Goal: Information Seeking & Learning: Understand process/instructions

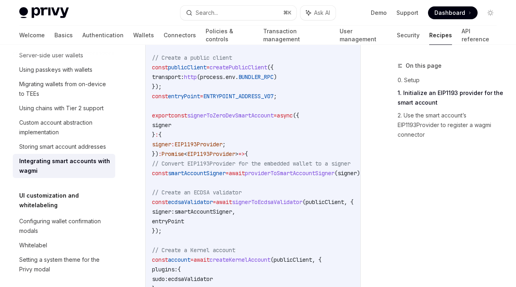
scroll to position [583, 0]
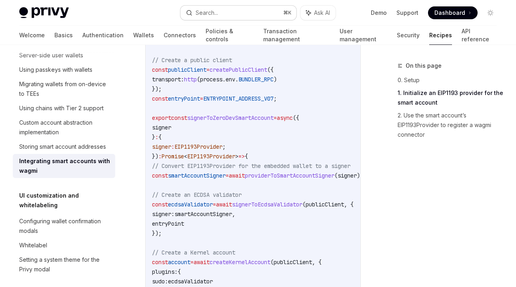
click at [224, 13] on button "Search... ⌘ K" at bounding box center [239, 13] width 116 height 14
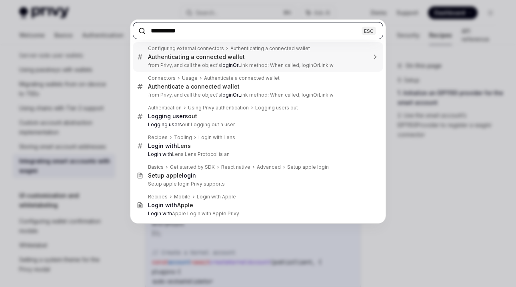
type input "**********"
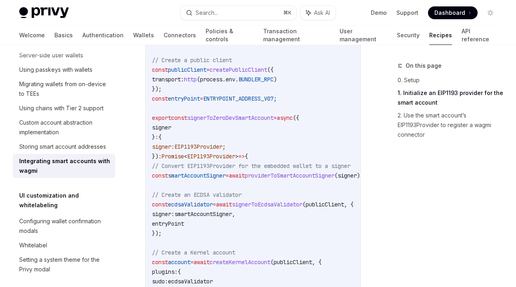
type textarea "*"
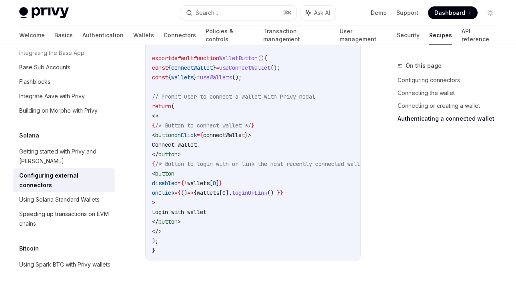
scroll to position [1604, 0]
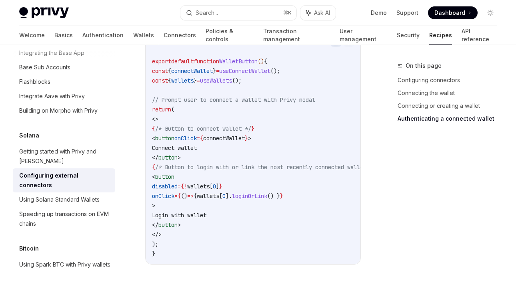
click at [245, 142] on span "connectWallet" at bounding box center [224, 138] width 42 height 7
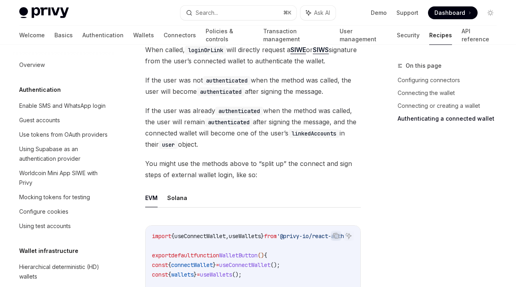
scroll to position [1395, 0]
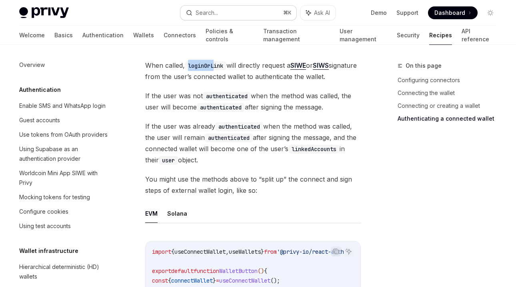
click at [221, 7] on button "Search... ⌘ K" at bounding box center [239, 13] width 116 height 14
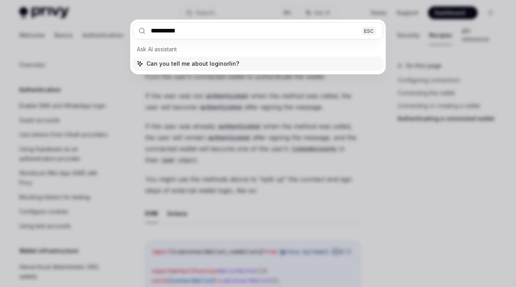
type input "**********"
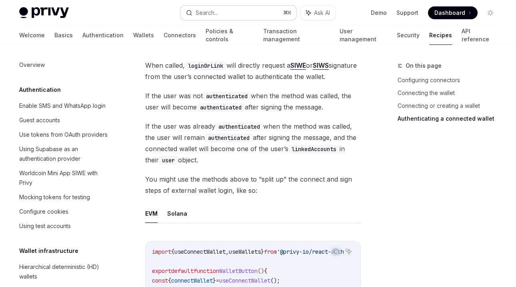
type textarea "*"
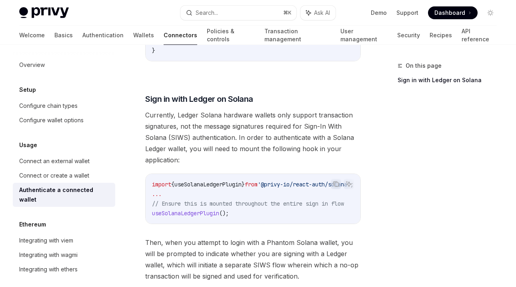
scroll to position [682, 0]
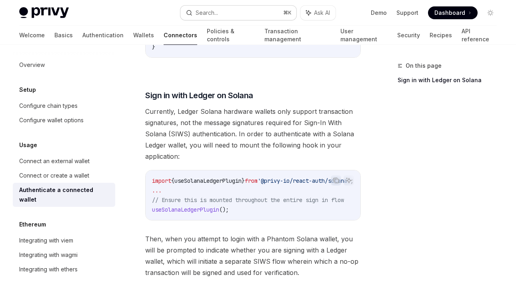
click at [194, 8] on div "Search..." at bounding box center [202, 13] width 32 height 10
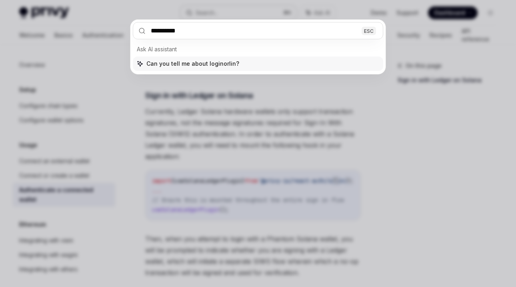
type input "**********"
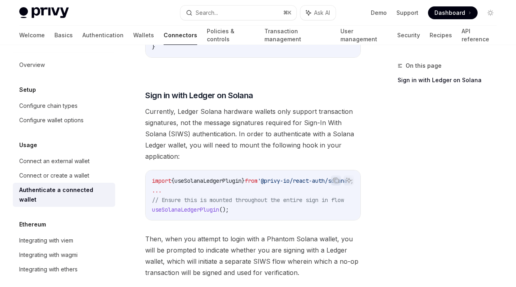
type textarea "*"
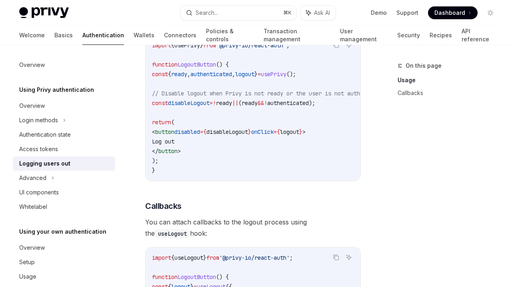
scroll to position [321, 0]
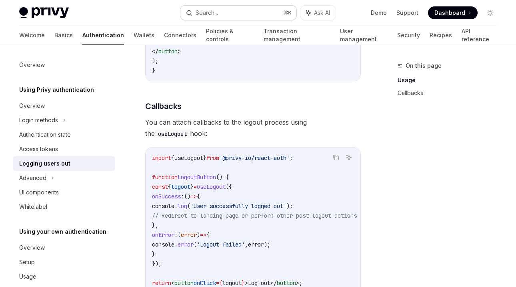
click at [215, 9] on div "Search..." at bounding box center [207, 13] width 22 height 10
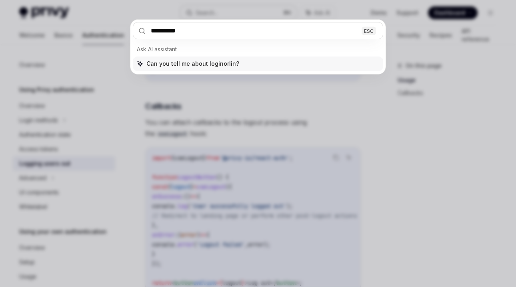
type input "**********"
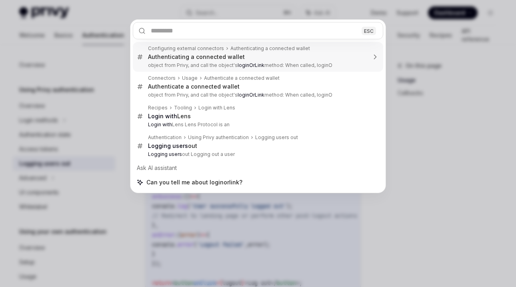
type textarea "*"
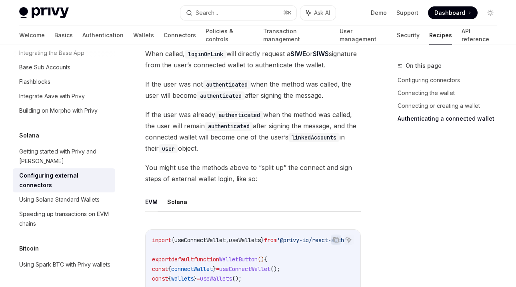
scroll to position [1404, 0]
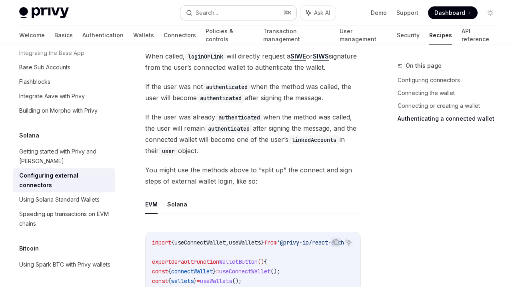
click at [216, 11] on div "Search..." at bounding box center [207, 13] width 22 height 10
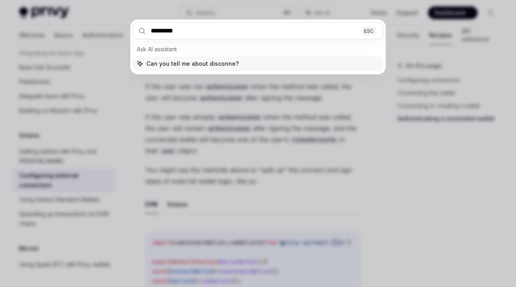
type input "**********"
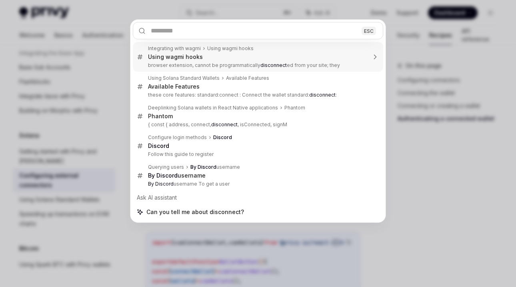
type textarea "*"
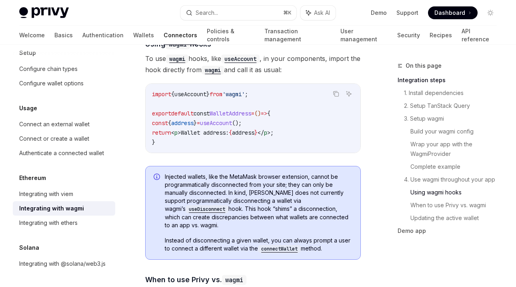
scroll to position [1963, 0]
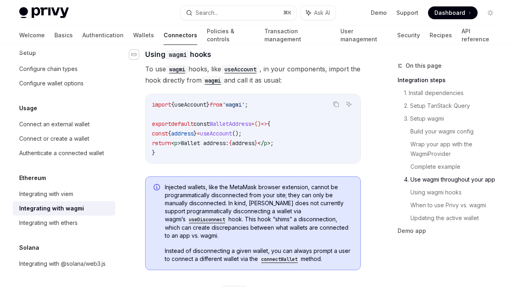
click at [135, 59] on div "Navigate to header" at bounding box center [134, 55] width 10 height 10
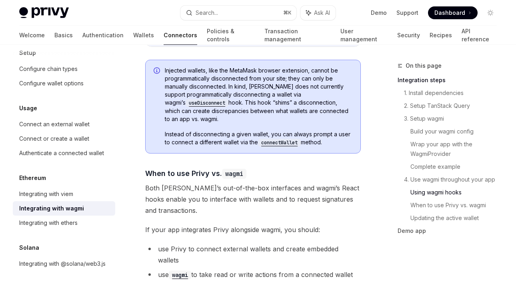
scroll to position [2077, 0]
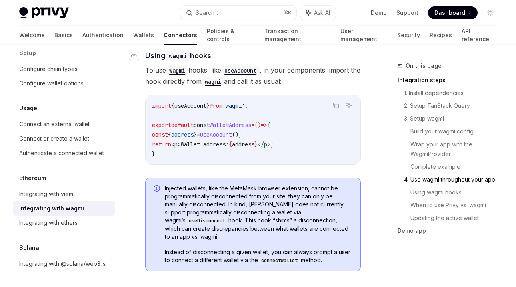
click at [141, 61] on link "​" at bounding box center [137, 55] width 16 height 11
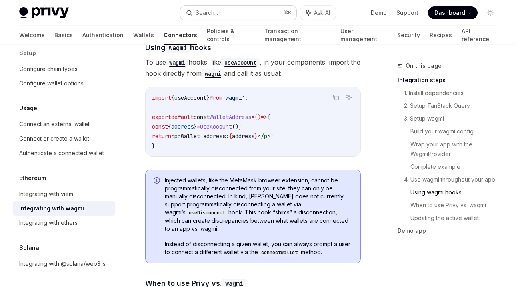
click at [216, 8] on div "Search..." at bounding box center [207, 13] width 22 height 10
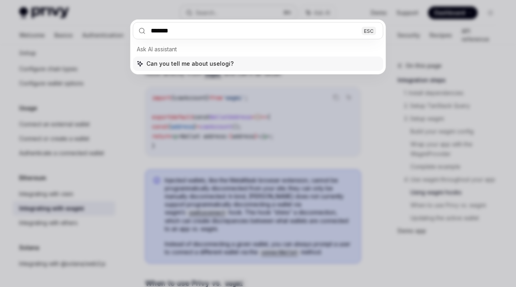
type input "********"
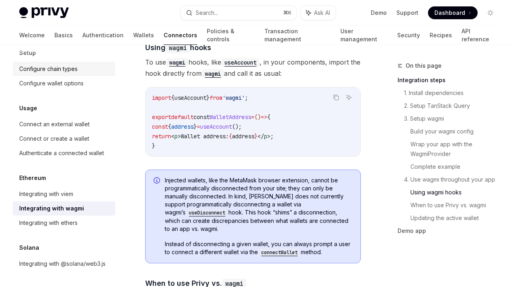
scroll to position [114, 0]
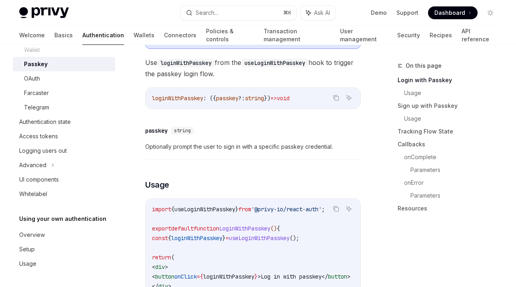
click at [82, 32] on link "Authentication" at bounding box center [103, 35] width 42 height 19
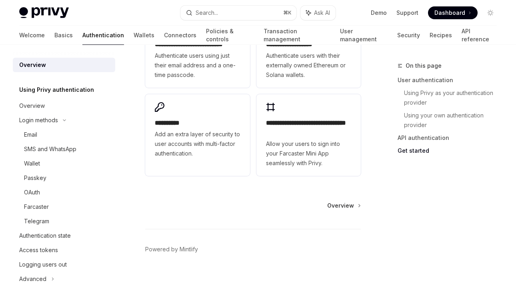
scroll to position [802, 0]
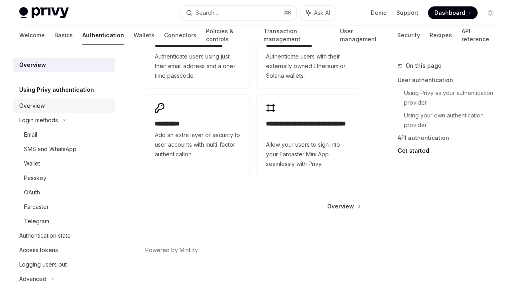
click at [53, 108] on div "Overview" at bounding box center [64, 106] width 91 height 10
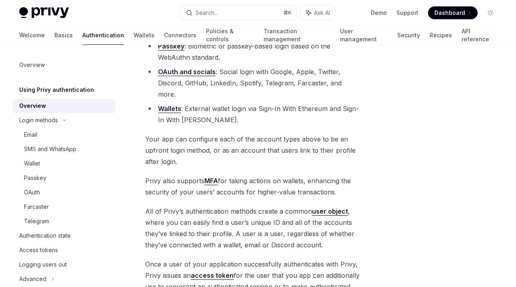
scroll to position [244, 0]
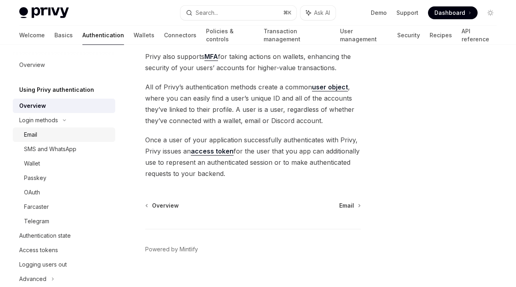
click at [49, 132] on div "Email" at bounding box center [67, 135] width 86 height 10
type textarea "*"
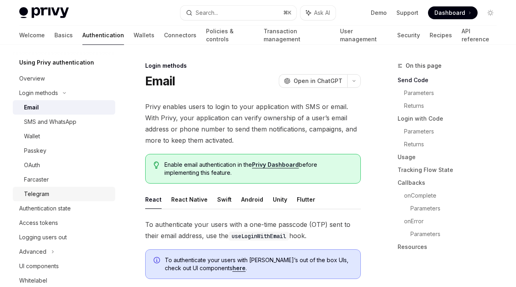
scroll to position [114, 0]
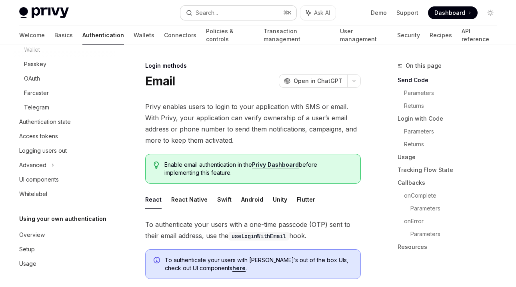
click at [218, 7] on button "Search... ⌘ K" at bounding box center [239, 13] width 116 height 14
click at [216, 9] on div "Search..." at bounding box center [207, 13] width 22 height 10
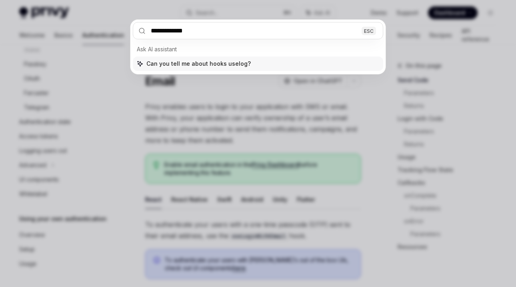
type input "**********"
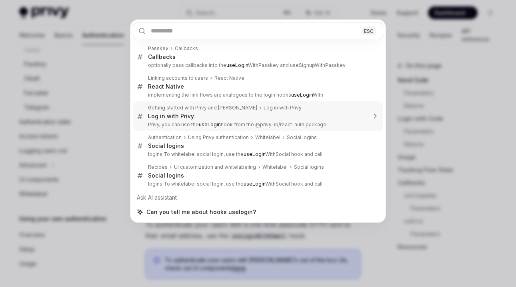
type textarea "*"
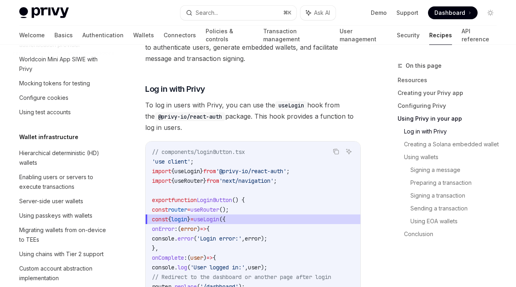
scroll to position [1107, 0]
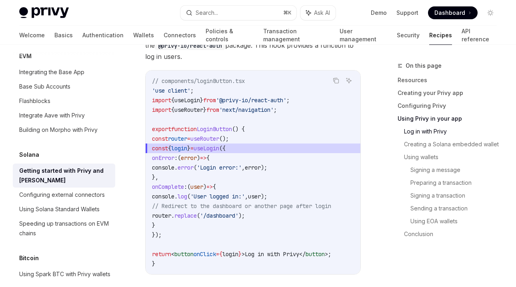
click at [257, 135] on code "// components/loginButton.tsx 'use client' ; import { useLogin } from '@privy-i…" at bounding box center [253, 172] width 202 height 192
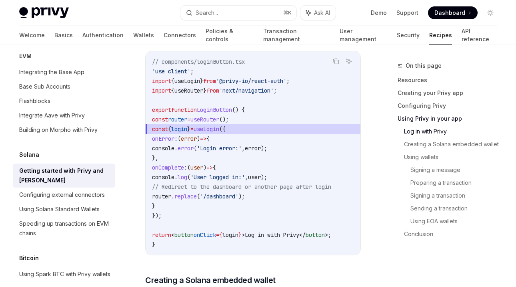
scroll to position [977, 0]
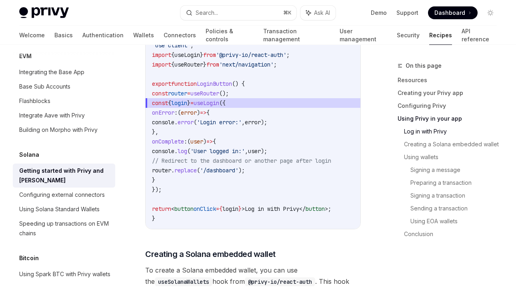
click at [197, 157] on code "// components/loginButton.tsx 'use client' ; import { useLogin } from '@privy-i…" at bounding box center [253, 127] width 202 height 192
drag, startPoint x: 187, startPoint y: 154, endPoint x: 157, endPoint y: 121, distance: 44.2
click at [157, 121] on code "// components/loginButton.tsx 'use client' ; import { useLogin } from '@privy-i…" at bounding box center [253, 127] width 202 height 192
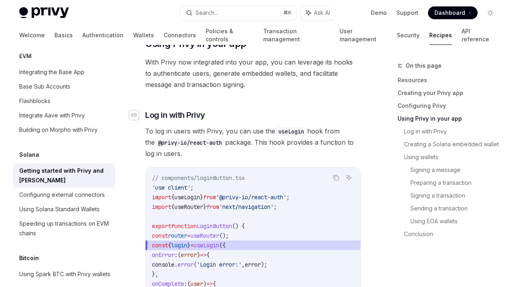
click at [136, 113] on icon "Navigate to header" at bounding box center [134, 114] width 6 height 3
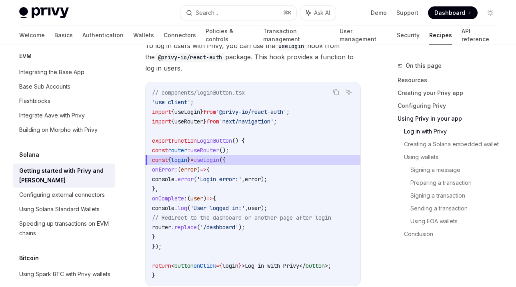
scroll to position [918, 0]
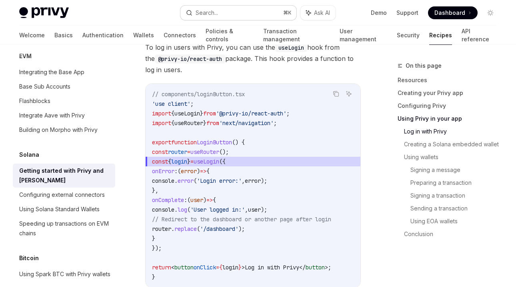
click at [221, 7] on button "Search... ⌘ K" at bounding box center [239, 13] width 116 height 14
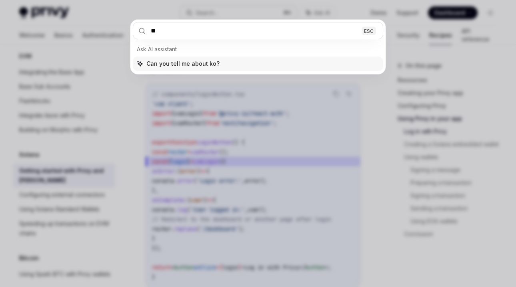
type input "*"
type input "******"
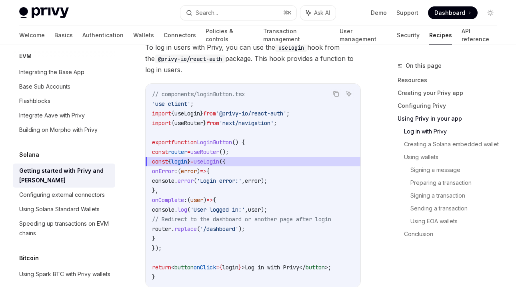
type textarea "*"
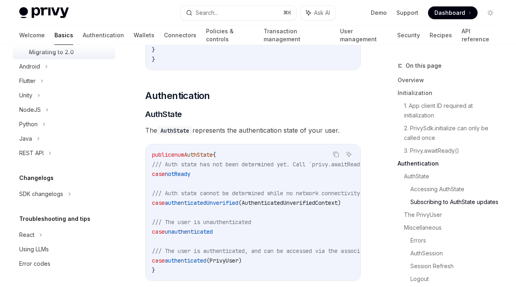
scroll to position [569, 0]
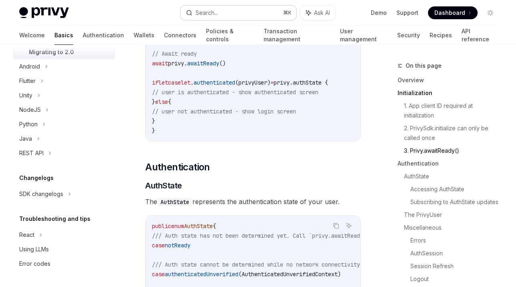
click at [222, 13] on button "Search... ⌘ K" at bounding box center [239, 13] width 116 height 14
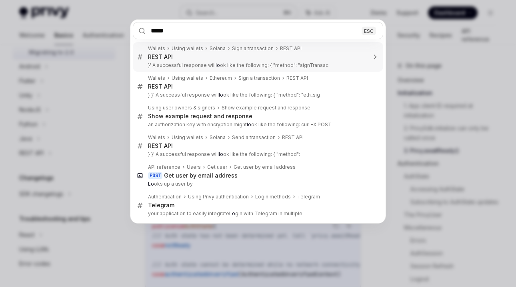
type input "******"
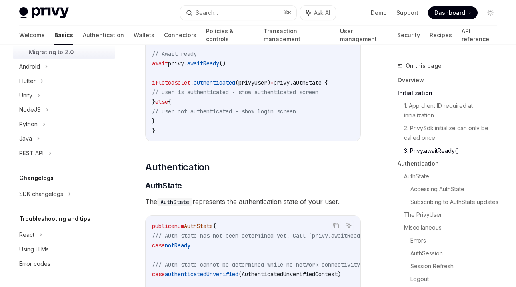
type textarea "*"
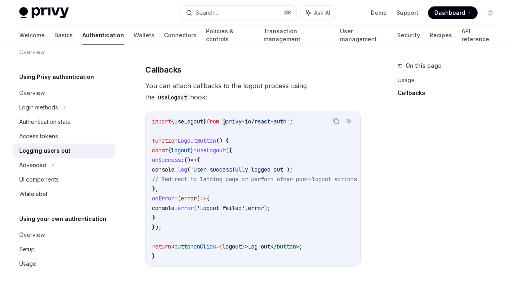
scroll to position [402, 0]
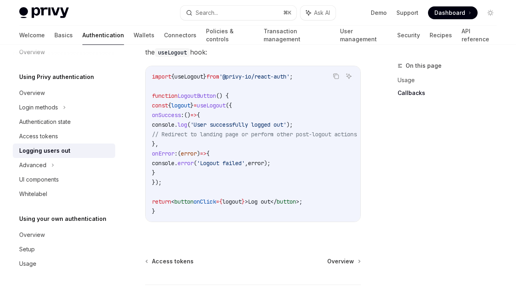
click at [246, 150] on code "import { useLogout } from '@privy-io/react-auth' ; function LogoutButton () { c…" at bounding box center [264, 144] width 224 height 144
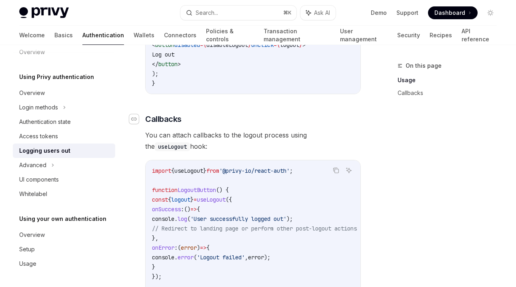
click at [139, 122] on div "Navigate to header" at bounding box center [134, 119] width 10 height 10
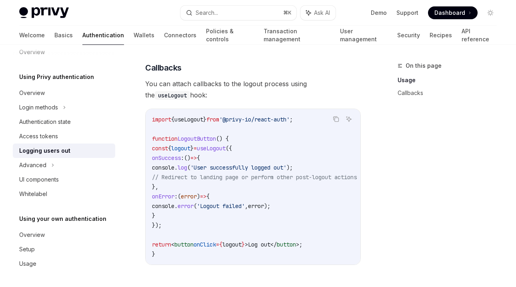
scroll to position [364, 0]
